Goal: Check status

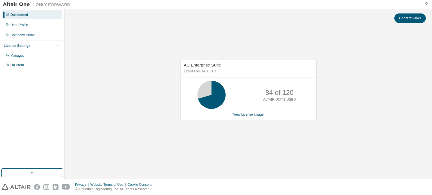
click at [220, 51] on div "AU Enterprise Suite Expires on [DATE] UTC 84 of 120 ALTAIR UNITS USED View Lice…" at bounding box center [248, 93] width 362 height 127
